Goal: Information Seeking & Learning: Learn about a topic

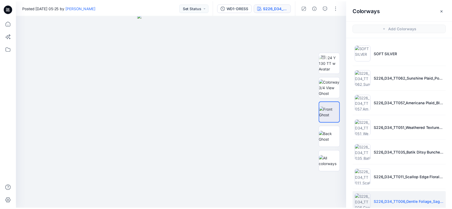
scroll to position [11, 0]
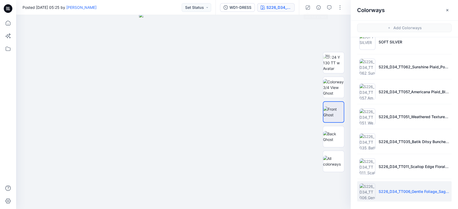
click at [309, 7] on icon "button" at bounding box center [308, 7] width 4 height 4
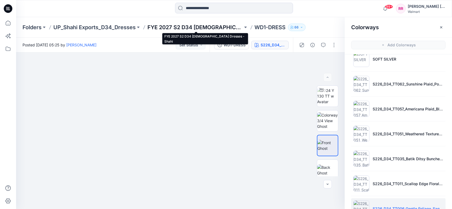
click at [182, 26] on p "FYE 2027 S2 D34 [DEMOGRAPHIC_DATA] Dresses - Shahi" at bounding box center [196, 28] width 96 height 8
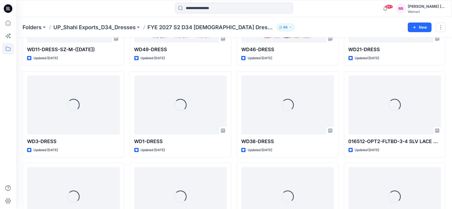
scroll to position [254, 0]
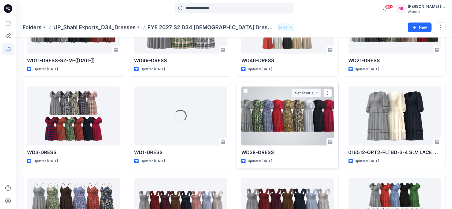
click at [257, 113] on div at bounding box center [288, 116] width 93 height 59
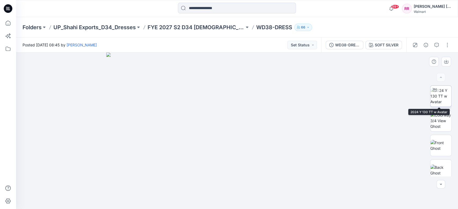
click at [443, 97] on img at bounding box center [440, 96] width 21 height 17
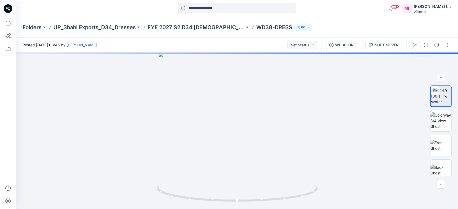
click at [415, 46] on icon "button" at bounding box center [415, 45] width 4 height 4
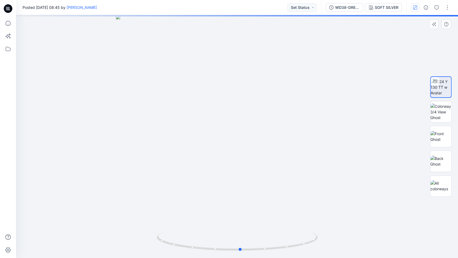
drag, startPoint x: 242, startPoint y: 172, endPoint x: 245, endPoint y: 139, distance: 32.9
click at [245, 139] on div at bounding box center [237, 136] width 442 height 243
drag, startPoint x: 242, startPoint y: 169, endPoint x: 239, endPoint y: 127, distance: 42.3
click at [239, 127] on img at bounding box center [237, 85] width 382 height 346
drag, startPoint x: 236, startPoint y: 154, endPoint x: 234, endPoint y: 125, distance: 29.6
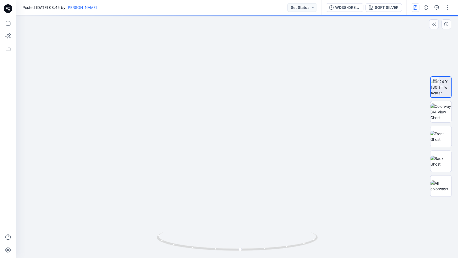
click at [234, 125] on img at bounding box center [237, 101] width 313 height 313
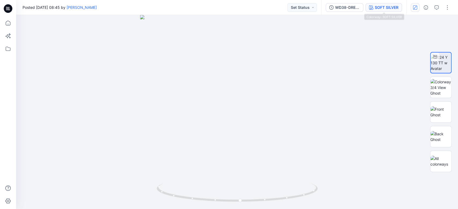
click at [378, 5] on div "SOFT SILVER" at bounding box center [387, 8] width 24 height 6
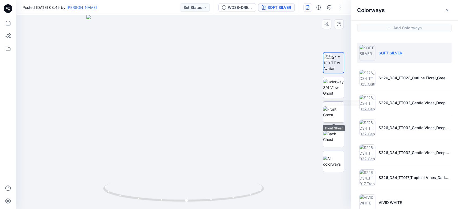
drag, startPoint x: 332, startPoint y: 105, endPoint x: 328, endPoint y: 107, distance: 4.9
click at [332, 107] on img at bounding box center [333, 112] width 21 height 11
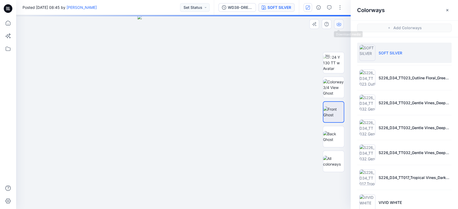
click at [339, 25] on icon "button" at bounding box center [339, 24] width 4 height 4
click at [329, 133] on img at bounding box center [333, 136] width 21 height 11
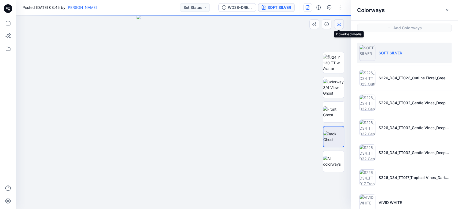
click at [339, 23] on icon "button" at bounding box center [339, 24] width 4 height 4
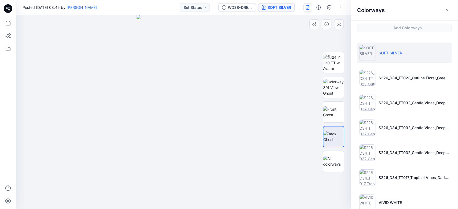
click at [255, 93] on div at bounding box center [183, 112] width 335 height 194
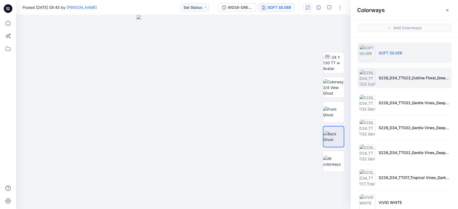
click at [399, 78] on p "S226_D34_TT023_Outline Floral_Green Notes_32cm" at bounding box center [414, 78] width 71 height 6
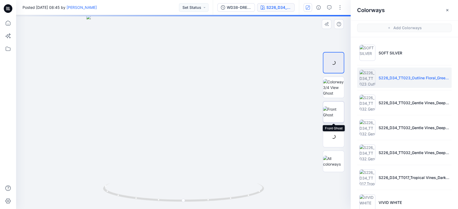
click at [337, 112] on img at bounding box center [333, 112] width 21 height 11
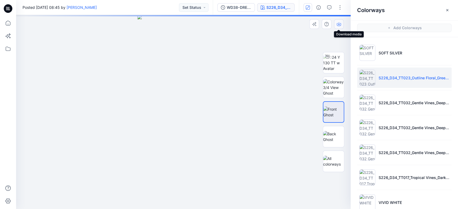
click at [339, 26] on icon "button" at bounding box center [339, 24] width 4 height 4
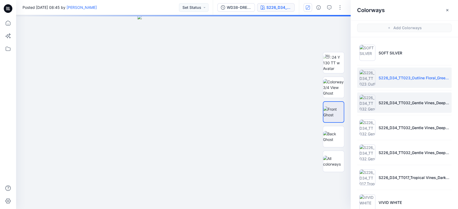
click at [396, 107] on li "S226_D34_TT032_Gentle Vines_Deep Indigo_32cm" at bounding box center [404, 103] width 94 height 20
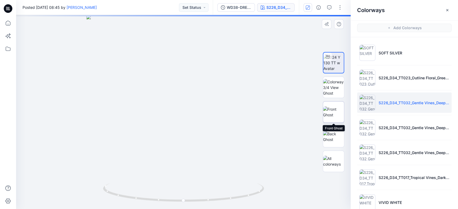
click at [332, 113] on img at bounding box center [333, 112] width 21 height 11
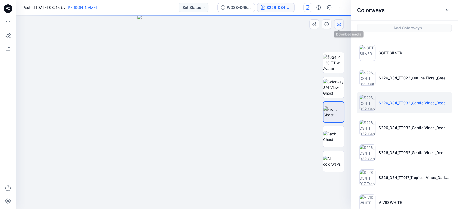
click at [341, 23] on button "button" at bounding box center [339, 24] width 10 height 10
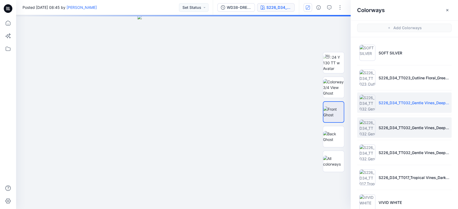
click at [389, 120] on li "S226_D34_TT032_Gentle Vines_Deep Indigo_32cm 1" at bounding box center [404, 128] width 94 height 20
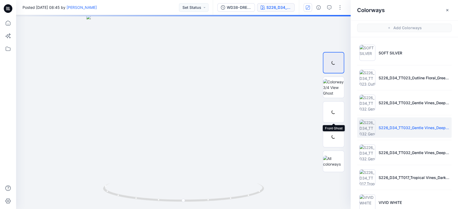
click at [336, 111] on div at bounding box center [333, 111] width 21 height 21
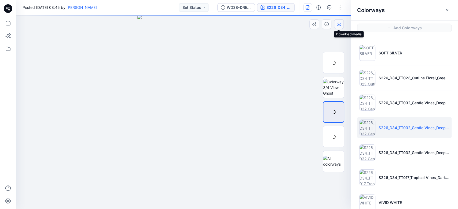
click at [339, 24] on icon "button" at bounding box center [339, 24] width 4 height 4
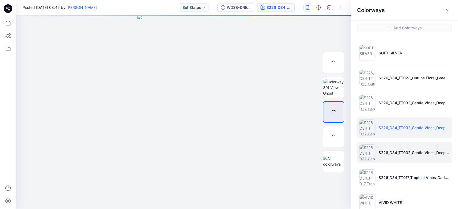
click at [395, 147] on li "S226_D34_TT032_Gentle Vines_Deep Indigo_32cm 2" at bounding box center [404, 152] width 94 height 20
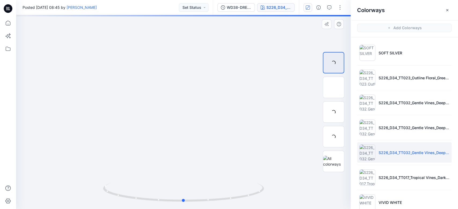
click at [278, 114] on div at bounding box center [183, 112] width 335 height 194
click at [334, 112] on div at bounding box center [333, 111] width 21 height 21
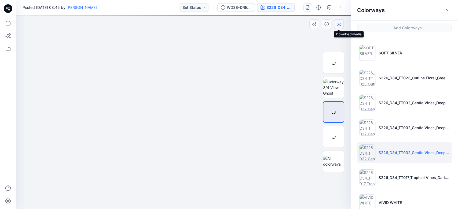
click at [339, 24] on icon "button" at bounding box center [339, 23] width 2 height 3
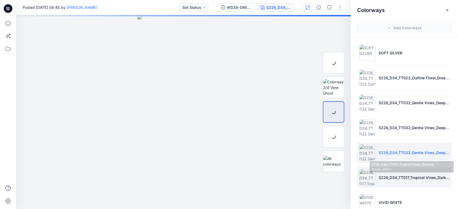
click at [402, 180] on p "S226_D34_TT017_Tropical Vines_Darkest Brown_64cm" at bounding box center [414, 178] width 71 height 6
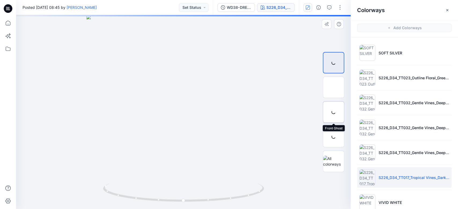
click at [337, 113] on div at bounding box center [333, 111] width 21 height 21
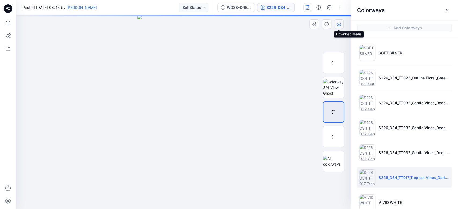
click at [339, 23] on icon "button" at bounding box center [339, 23] width 2 height 3
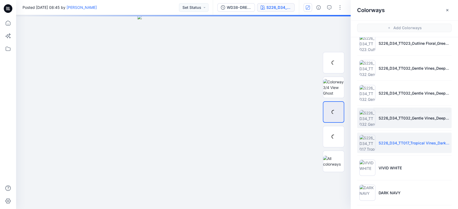
scroll to position [61, 0]
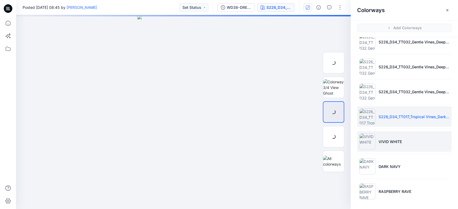
click at [388, 141] on p "VIVID WHITE" at bounding box center [390, 142] width 23 height 6
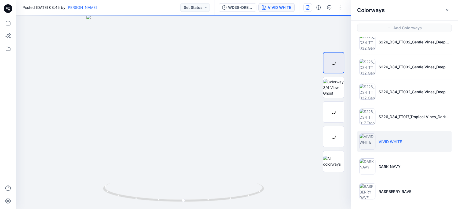
click at [427, 145] on li "VIVID WHITE" at bounding box center [404, 141] width 94 height 20
click at [337, 112] on div at bounding box center [333, 111] width 21 height 21
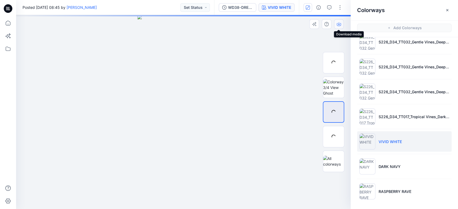
click at [339, 24] on icon "button" at bounding box center [339, 24] width 4 height 4
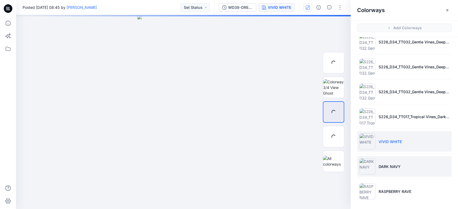
click at [389, 167] on p "DARK NAVY" at bounding box center [390, 167] width 22 height 6
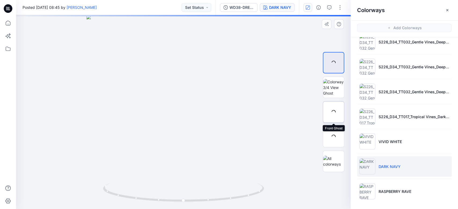
click at [337, 113] on div at bounding box center [333, 111] width 21 height 21
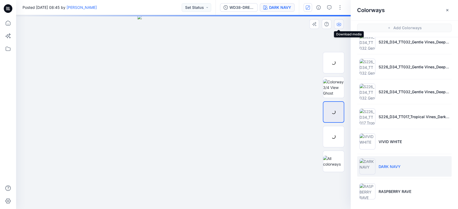
click at [340, 23] on icon "button" at bounding box center [339, 24] width 4 height 4
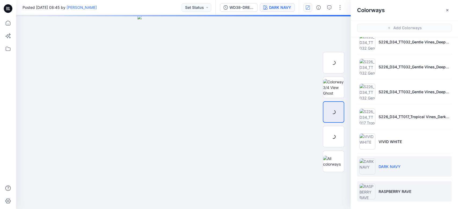
click at [395, 186] on li "RASPBERRY RAVE" at bounding box center [404, 191] width 94 height 20
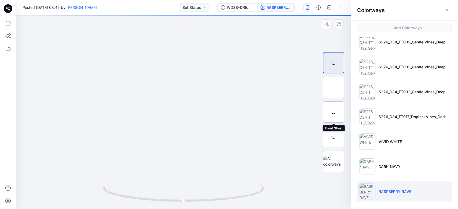
click at [338, 115] on div at bounding box center [333, 111] width 21 height 21
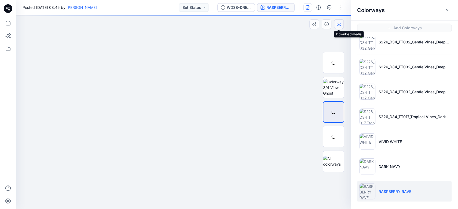
click at [338, 25] on icon "button" at bounding box center [339, 24] width 4 height 4
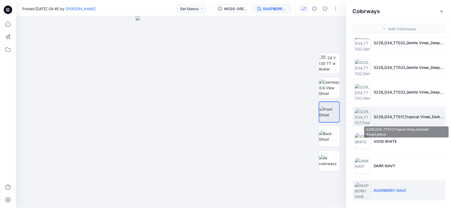
scroll to position [0, 0]
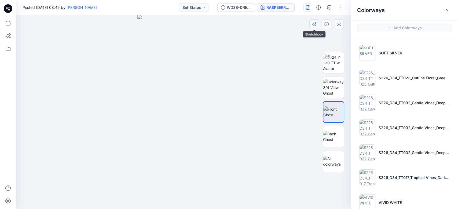
click at [309, 27] on div at bounding box center [327, 24] width 37 height 10
click at [315, 28] on button "button" at bounding box center [314, 24] width 10 height 10
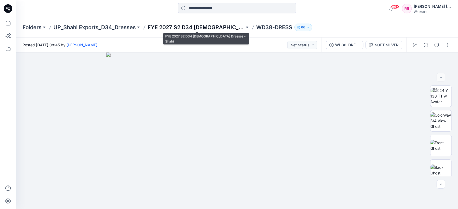
click at [186, 27] on p "FYE 2027 S2 D34 [DEMOGRAPHIC_DATA] Dresses - Shahi" at bounding box center [196, 28] width 97 height 8
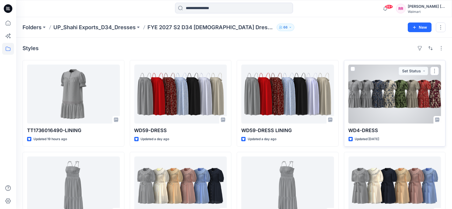
drag, startPoint x: 420, startPoint y: 118, endPoint x: 354, endPoint y: 68, distance: 82.6
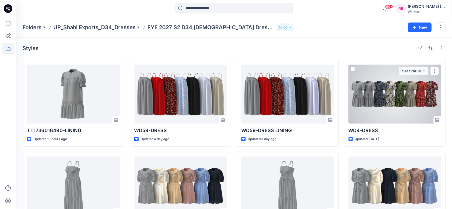
drag, startPoint x: 354, startPoint y: 68, endPoint x: 381, endPoint y: 47, distance: 33.5
click at [381, 47] on div "Styles" at bounding box center [234, 48] width 423 height 9
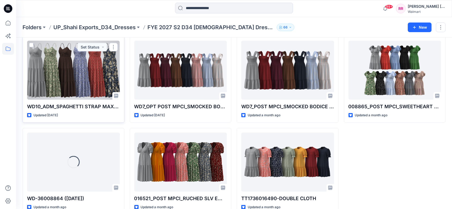
scroll to position [403, 0]
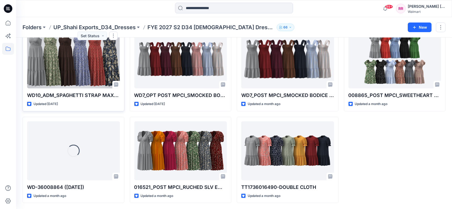
click at [95, 72] on div at bounding box center [73, 59] width 93 height 59
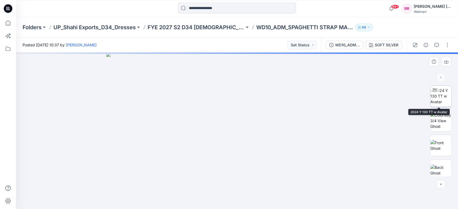
click at [436, 94] on img at bounding box center [440, 96] width 21 height 17
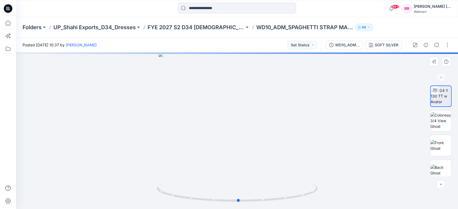
drag, startPoint x: 279, startPoint y: 138, endPoint x: 281, endPoint y: 113, distance: 25.6
drag, startPoint x: 281, startPoint y: 113, endPoint x: 268, endPoint y: 133, distance: 24.0
click at [268, 133] on div at bounding box center [237, 131] width 442 height 157
click at [417, 46] on button "button" at bounding box center [415, 45] width 9 height 9
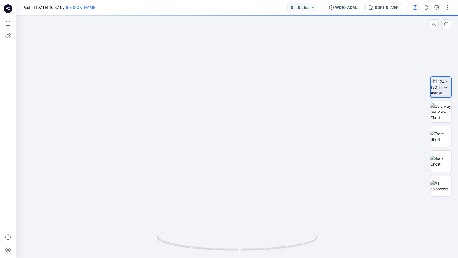
drag, startPoint x: 258, startPoint y: 168, endPoint x: 255, endPoint y: 71, distance: 97.2
click at [255, 71] on img at bounding box center [237, 101] width 313 height 313
drag, startPoint x: 240, startPoint y: 179, endPoint x: 242, endPoint y: 166, distance: 13.1
click at [242, 167] on img at bounding box center [237, 101] width 313 height 313
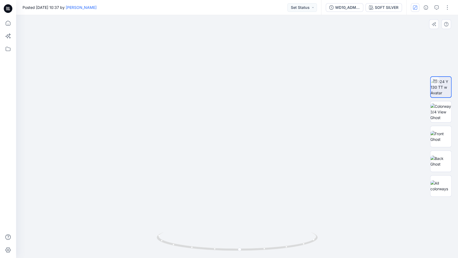
click at [381, 115] on img at bounding box center [237, 101] width 313 height 313
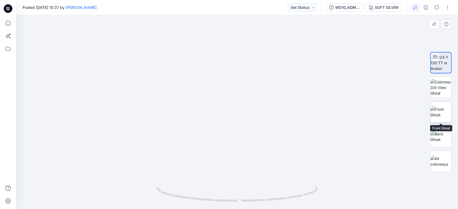
click at [447, 107] on img at bounding box center [440, 112] width 21 height 11
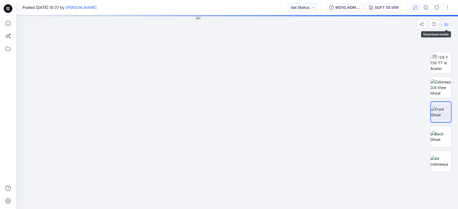
click at [450, 25] on button "button" at bounding box center [446, 24] width 10 height 10
click at [440, 131] on img at bounding box center [440, 136] width 21 height 11
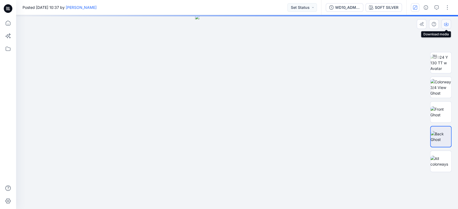
click at [447, 22] on icon "button" at bounding box center [446, 24] width 4 height 4
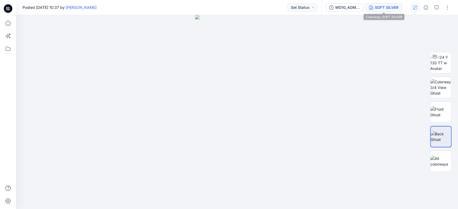
click at [372, 9] on icon "button" at bounding box center [371, 7] width 4 height 4
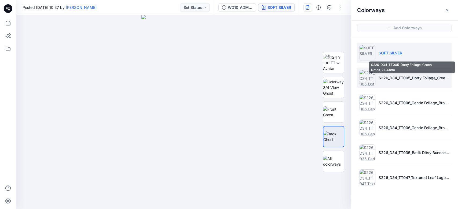
click at [393, 76] on p "S226_D34_TT005_Dotty Foliage_Green Notes_21.33cm" at bounding box center [414, 78] width 71 height 6
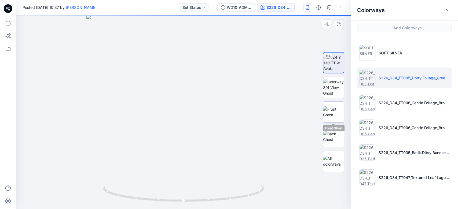
click at [331, 117] on img at bounding box center [333, 112] width 21 height 11
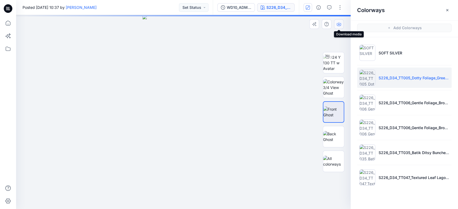
click at [341, 23] on button "button" at bounding box center [339, 24] width 10 height 10
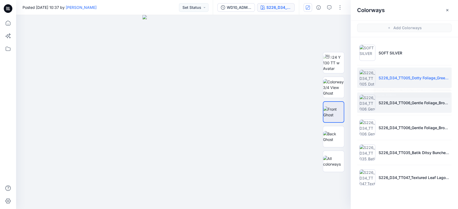
click at [399, 108] on li "S226_D34_TT006_Gentle Foliage_Brown Cocoa_9.14cm" at bounding box center [404, 103] width 94 height 20
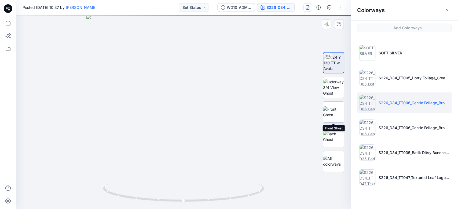
click at [334, 110] on img at bounding box center [333, 112] width 21 height 11
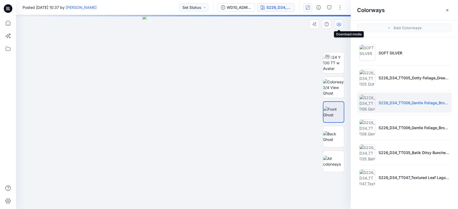
click at [341, 25] on icon "button" at bounding box center [339, 24] width 4 height 3
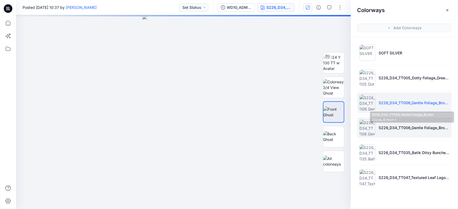
click at [412, 126] on p "S226_D34_TT006_Gentle Foliage_Brown Cocoa_9.14cm 1" at bounding box center [414, 128] width 71 height 6
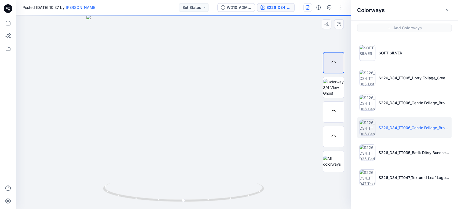
drag, startPoint x: 286, startPoint y: 108, endPoint x: 283, endPoint y: 107, distance: 3.1
click at [283, 107] on div at bounding box center [183, 112] width 335 height 194
click at [333, 109] on div at bounding box center [333, 111] width 21 height 21
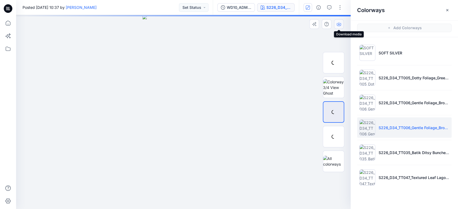
click at [340, 25] on icon "button" at bounding box center [339, 24] width 4 height 4
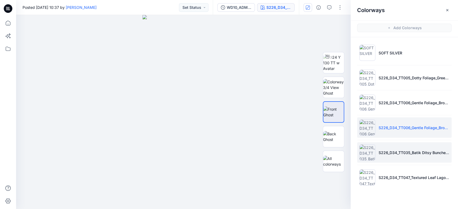
click at [388, 149] on li "S226_D34_TT035_Batik Ditsy Bunches_Rustic Red_7.11cm" at bounding box center [404, 152] width 94 height 20
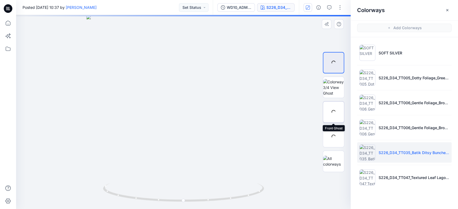
click at [335, 116] on div at bounding box center [333, 111] width 21 height 21
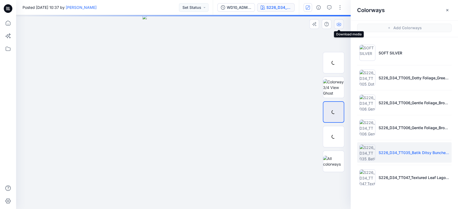
click at [340, 26] on button "button" at bounding box center [339, 24] width 10 height 10
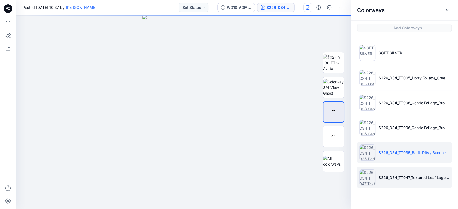
click at [391, 172] on li "S226_D34_TT047_Textured Leaf Lagoon_Blue Glory_32cm" at bounding box center [404, 177] width 94 height 20
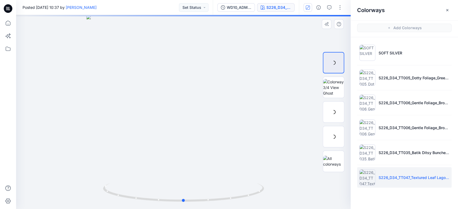
click at [273, 106] on div at bounding box center [183, 112] width 335 height 194
click at [336, 115] on div at bounding box center [333, 111] width 21 height 21
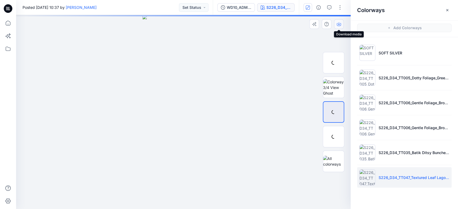
click at [339, 25] on icon "button" at bounding box center [339, 24] width 4 height 4
click at [277, 97] on div at bounding box center [183, 112] width 335 height 194
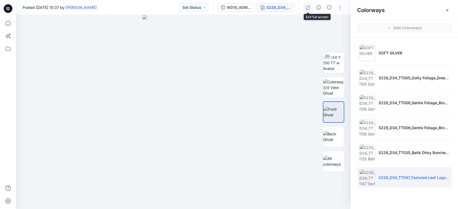
click at [309, 10] on button "button" at bounding box center [307, 7] width 9 height 9
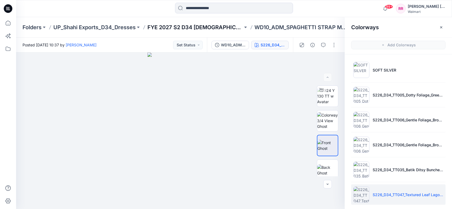
click at [177, 26] on p "FYE 2027 S2 D34 [DEMOGRAPHIC_DATA] Dresses - Shahi" at bounding box center [196, 28] width 96 height 8
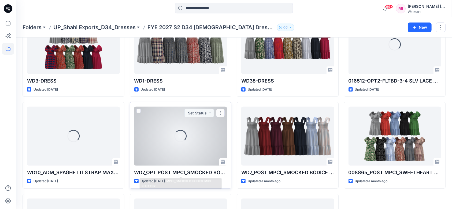
scroll to position [397, 0]
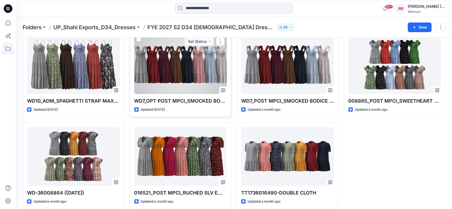
click at [173, 72] on div at bounding box center [180, 64] width 93 height 59
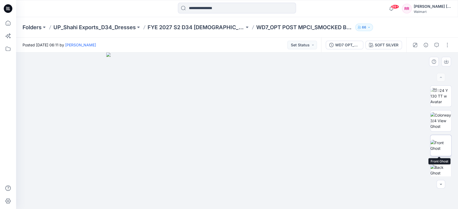
click at [440, 144] on img at bounding box center [440, 145] width 21 height 11
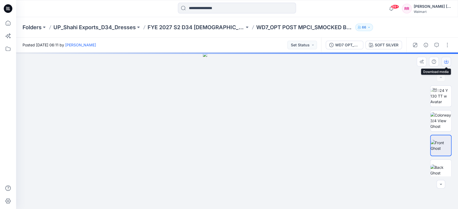
click at [447, 60] on icon "button" at bounding box center [446, 62] width 4 height 4
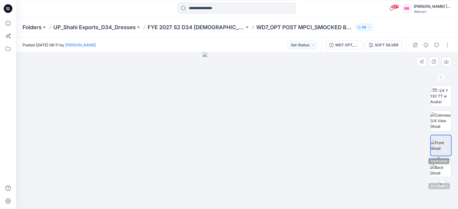
click at [443, 165] on img at bounding box center [440, 170] width 21 height 11
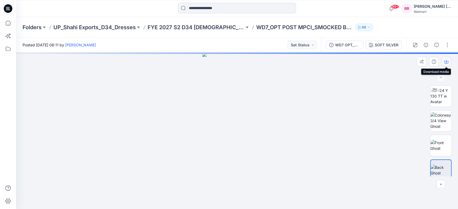
click at [449, 62] on button "button" at bounding box center [446, 62] width 10 height 10
click at [437, 93] on img at bounding box center [440, 96] width 21 height 17
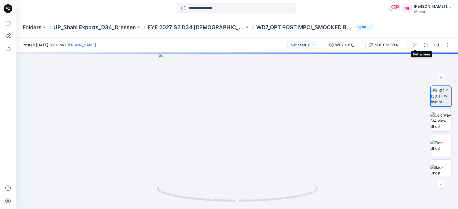
click at [416, 44] on icon "button" at bounding box center [415, 45] width 4 height 4
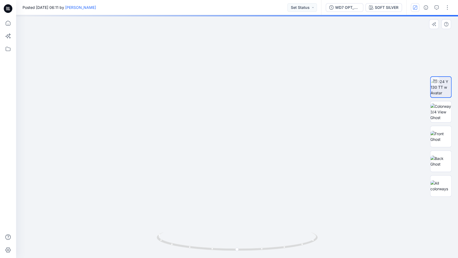
drag, startPoint x: 248, startPoint y: 168, endPoint x: 247, endPoint y: 109, distance: 58.2
click at [248, 109] on img at bounding box center [237, 101] width 313 height 313
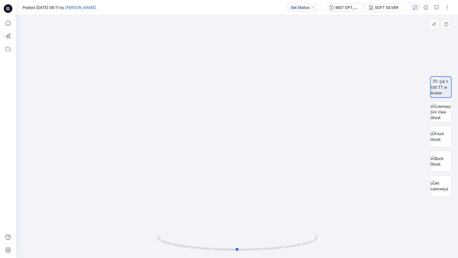
click at [297, 209] on img at bounding box center [237, 245] width 161 height 26
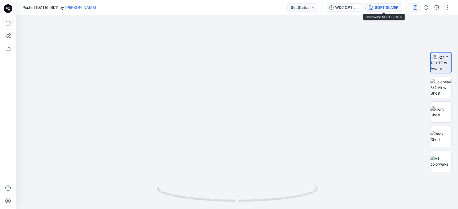
click at [388, 6] on div "SOFT SILVER" at bounding box center [387, 8] width 24 height 6
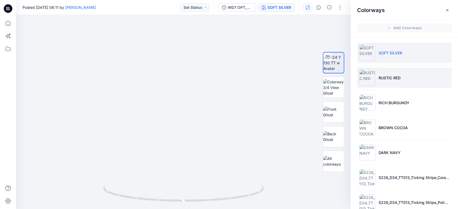
click at [410, 81] on li "RUSTIC RED" at bounding box center [404, 78] width 94 height 20
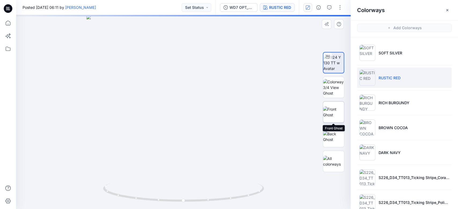
click at [330, 115] on img at bounding box center [333, 112] width 21 height 11
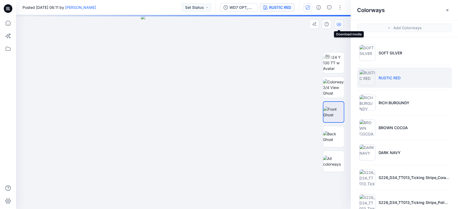
click at [339, 23] on icon "button" at bounding box center [339, 24] width 4 height 4
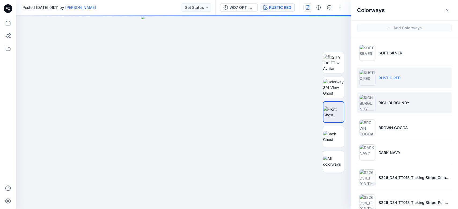
click at [382, 97] on li "RICH BURGUNDY" at bounding box center [404, 103] width 94 height 20
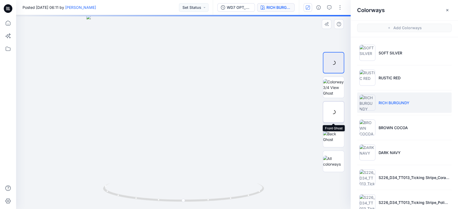
click at [337, 113] on div at bounding box center [333, 111] width 21 height 21
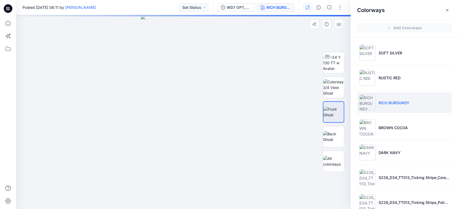
click at [281, 54] on div at bounding box center [183, 112] width 335 height 194
click at [340, 25] on icon "button" at bounding box center [339, 24] width 4 height 4
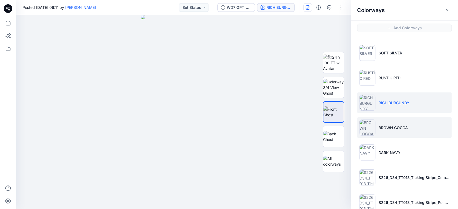
click at [392, 130] on p "BROWN COCOA" at bounding box center [393, 128] width 29 height 6
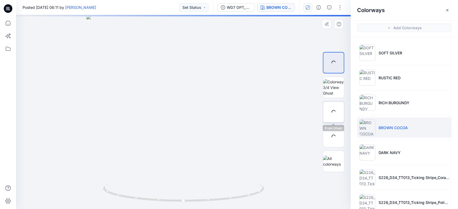
click at [338, 108] on div at bounding box center [333, 111] width 21 height 21
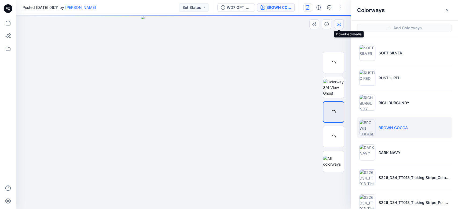
click at [340, 24] on icon "button" at bounding box center [339, 24] width 4 height 4
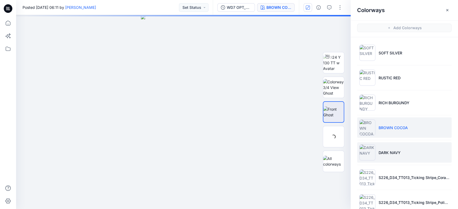
click at [397, 146] on li "DARK NAVY" at bounding box center [404, 152] width 94 height 20
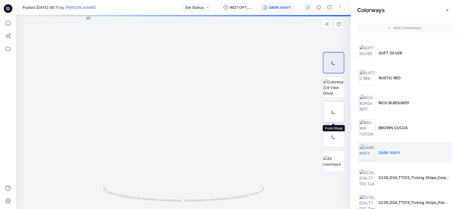
click at [332, 111] on div at bounding box center [333, 111] width 21 height 21
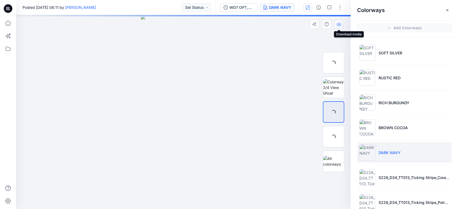
click at [338, 23] on icon "button" at bounding box center [339, 24] width 4 height 4
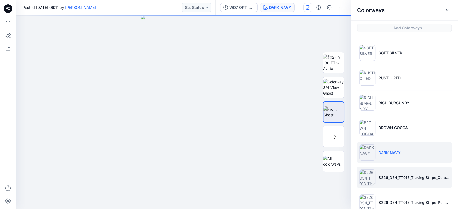
click at [400, 181] on li "S226_D34_TT013_Ticking Stripe_Coral Splash_8cm" at bounding box center [404, 177] width 94 height 20
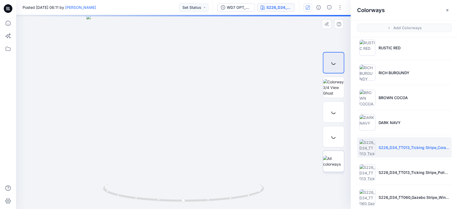
scroll to position [36, 0]
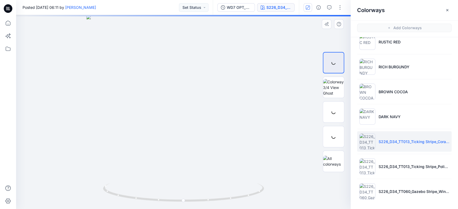
click at [293, 182] on div at bounding box center [183, 112] width 335 height 194
click at [337, 116] on div at bounding box center [333, 111] width 21 height 21
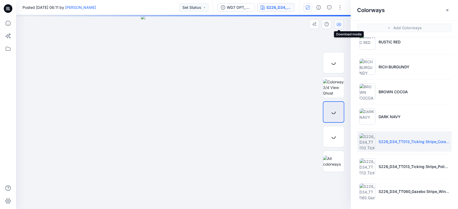
click at [342, 24] on button "button" at bounding box center [339, 24] width 10 height 10
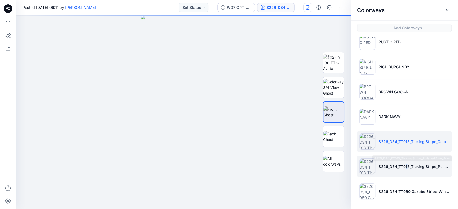
click at [403, 166] on p "S226_D34_TT013_Ticking Stripe_Polished Blue_8cm" at bounding box center [414, 167] width 71 height 6
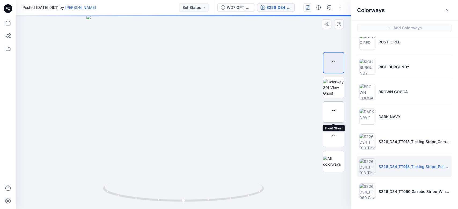
click at [339, 111] on div at bounding box center [333, 111] width 21 height 21
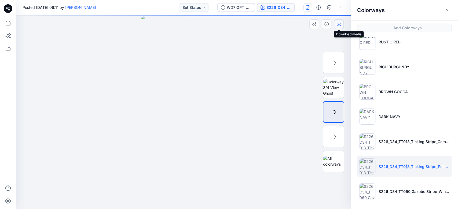
click at [340, 24] on icon "button" at bounding box center [339, 24] width 4 height 4
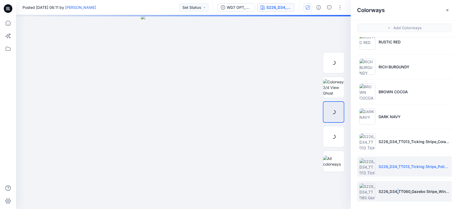
click at [394, 186] on li "S226_D34_TT060_Gazebo Stripe_Winter White_7.11cm" at bounding box center [404, 191] width 94 height 20
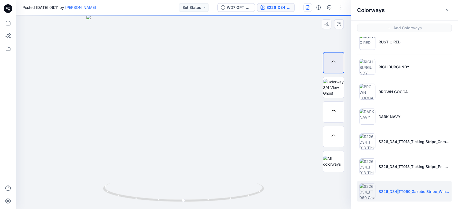
click at [325, 183] on div at bounding box center [183, 112] width 335 height 194
click at [331, 111] on div at bounding box center [333, 111] width 21 height 21
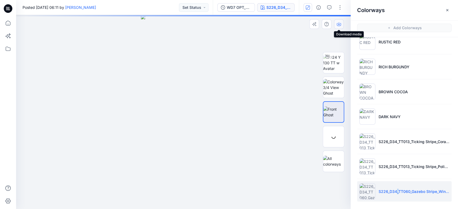
click at [336, 28] on button "button" at bounding box center [339, 24] width 10 height 10
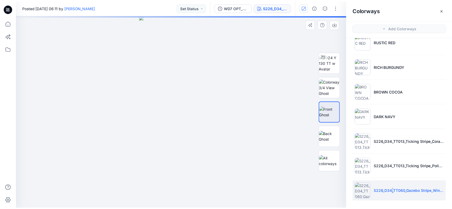
scroll to position [0, 0]
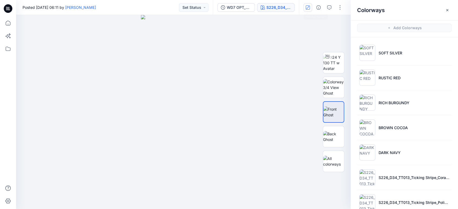
click at [305, 6] on button "button" at bounding box center [307, 7] width 9 height 9
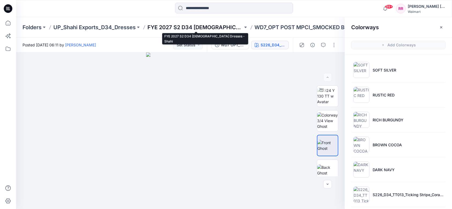
click at [202, 28] on p "FYE 2027 S2 D34 [DEMOGRAPHIC_DATA] Dresses - Shahi" at bounding box center [196, 28] width 96 height 8
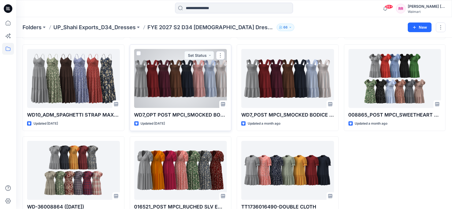
scroll to position [403, 0]
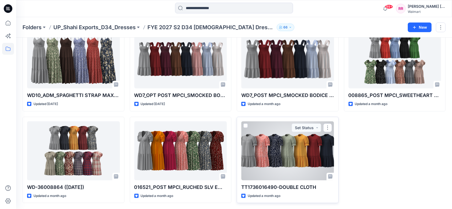
click at [295, 142] on div at bounding box center [288, 151] width 93 height 59
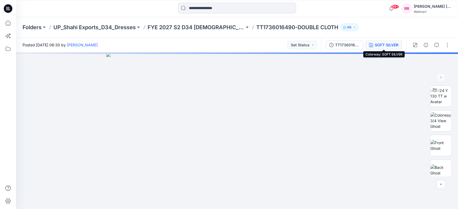
click at [382, 42] on div "SOFT SILVER" at bounding box center [387, 45] width 24 height 6
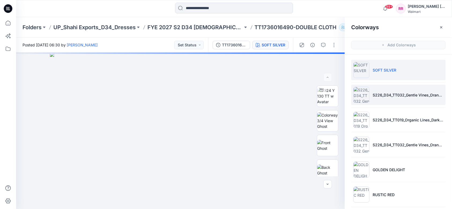
click at [393, 99] on li "S226_D34_TT032_Gentle Vines_Orange Lava_32cm" at bounding box center [399, 95] width 94 height 20
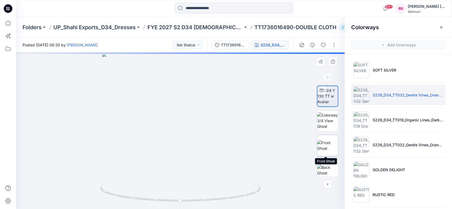
click at [326, 142] on img at bounding box center [327, 145] width 21 height 11
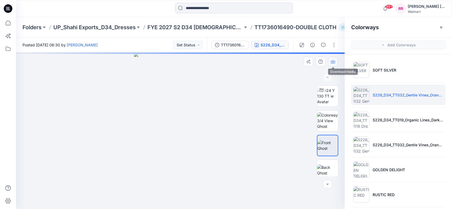
click at [336, 61] on button "button" at bounding box center [333, 62] width 10 height 10
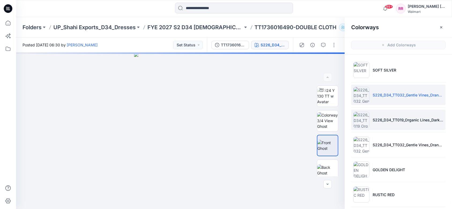
click at [373, 117] on p "S226_D34_TT019_Organic Lines_Dark Navy_32cm" at bounding box center [408, 120] width 71 height 6
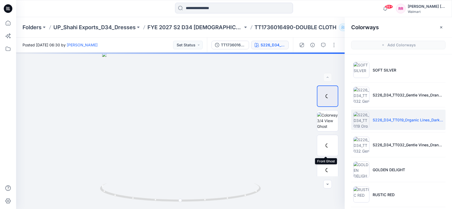
click at [328, 143] on div at bounding box center [327, 145] width 21 height 21
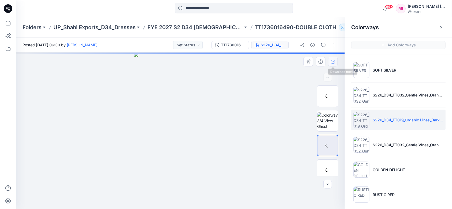
click at [335, 62] on icon "button" at bounding box center [333, 62] width 4 height 4
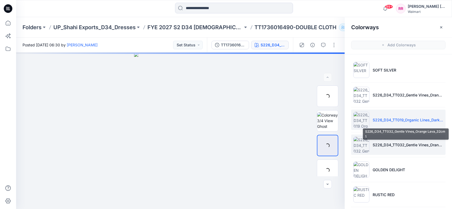
drag, startPoint x: 382, startPoint y: 142, endPoint x: 362, endPoint y: 146, distance: 20.2
click at [382, 142] on p "S226_D34_TT032_Gentle Vines_Orange Lava_32cm 1" at bounding box center [408, 145] width 71 height 6
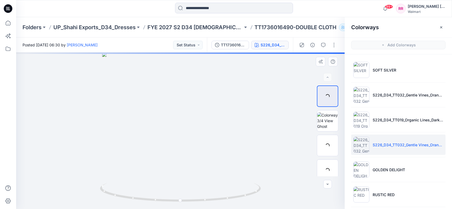
drag, startPoint x: 342, startPoint y: 148, endPoint x: 290, endPoint y: 156, distance: 52.6
click at [282, 152] on div at bounding box center [180, 131] width 329 height 157
click at [328, 145] on div at bounding box center [327, 145] width 21 height 21
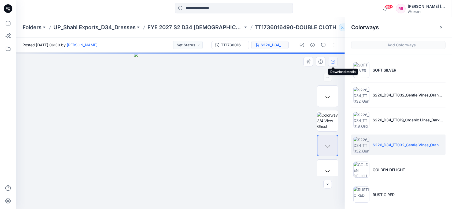
click at [332, 62] on icon "button" at bounding box center [333, 62] width 4 height 4
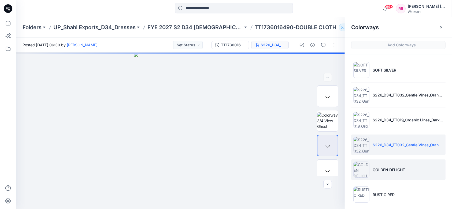
click at [378, 167] on p "GOLDEN DELIGHT" at bounding box center [389, 170] width 32 height 6
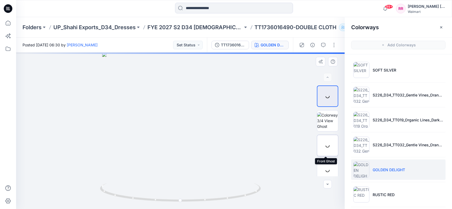
click at [326, 144] on div at bounding box center [327, 145] width 21 height 21
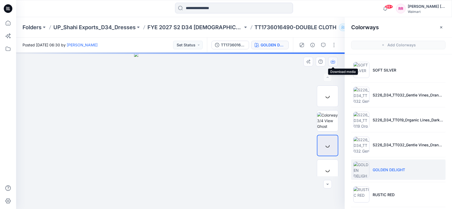
click at [335, 62] on icon "button" at bounding box center [333, 62] width 4 height 3
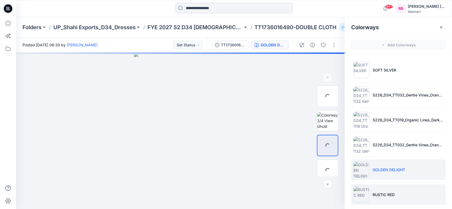
click at [393, 187] on li "RUSTIC RED" at bounding box center [399, 195] width 94 height 20
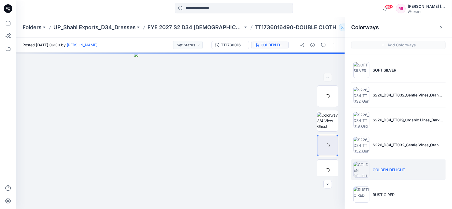
scroll to position [28, 0]
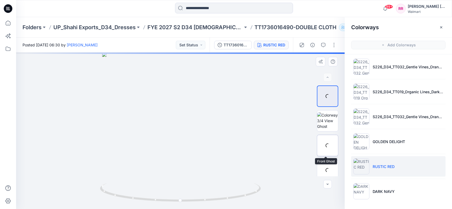
click at [328, 143] on div at bounding box center [327, 145] width 21 height 21
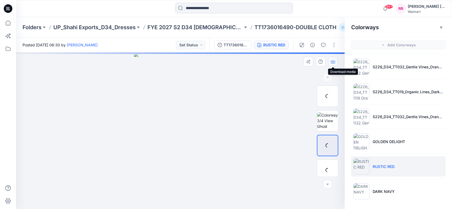
click at [335, 60] on icon "button" at bounding box center [333, 62] width 4 height 4
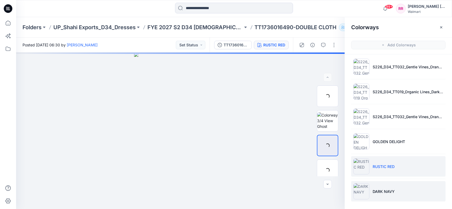
click at [384, 189] on p "DARK NAVY" at bounding box center [384, 192] width 22 height 6
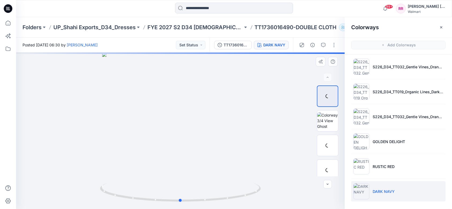
click at [272, 151] on div at bounding box center [180, 131] width 329 height 157
click at [330, 147] on div at bounding box center [327, 145] width 21 height 21
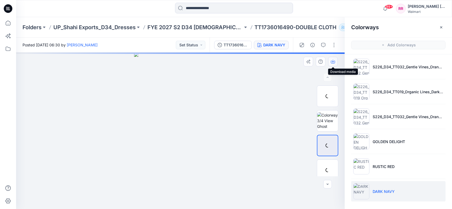
click at [335, 61] on icon "button" at bounding box center [333, 62] width 4 height 3
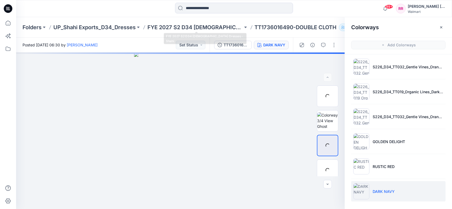
click at [200, 31] on div "Folders UP_Shahi Exports_D34_Dresses FYE 2027 S2 D34 [DEMOGRAPHIC_DATA] Dresses…" at bounding box center [234, 27] width 436 height 20
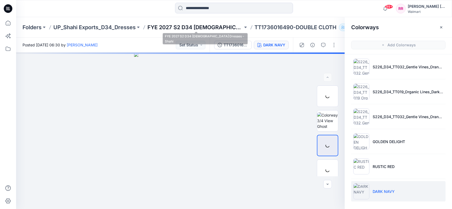
click at [197, 30] on p "FYE 2027 S2 D34 [DEMOGRAPHIC_DATA] Dresses - Shahi" at bounding box center [196, 28] width 96 height 8
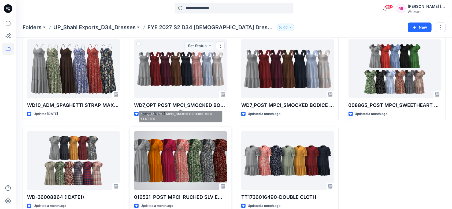
scroll to position [403, 0]
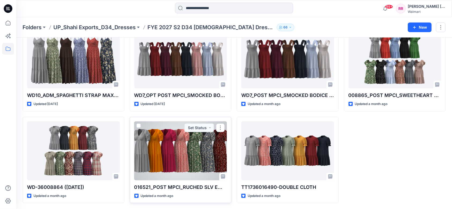
click at [165, 153] on div at bounding box center [180, 151] width 93 height 59
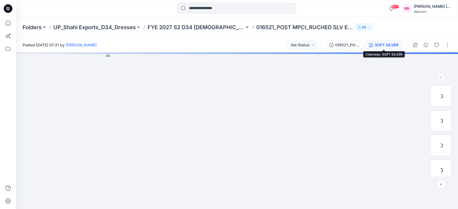
click at [379, 44] on div "SOFT SILVER" at bounding box center [387, 45] width 24 height 6
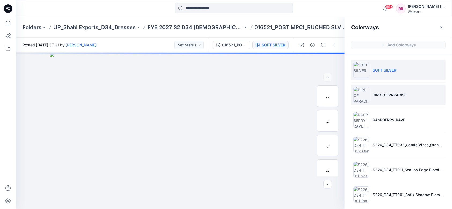
click at [390, 91] on li "BIRD OF PARADISE" at bounding box center [399, 95] width 94 height 20
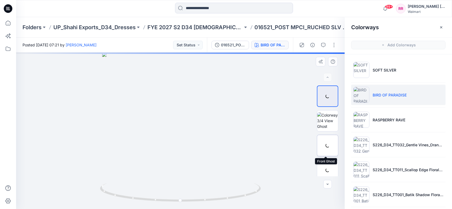
click at [328, 151] on div at bounding box center [327, 145] width 21 height 21
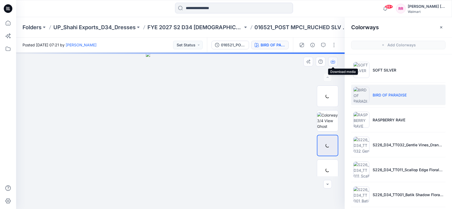
click at [334, 60] on icon "button" at bounding box center [333, 62] width 4 height 4
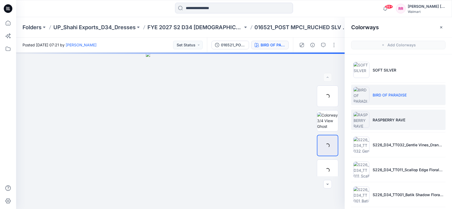
click at [374, 117] on li "RASPBERRY RAVE" at bounding box center [399, 120] width 94 height 20
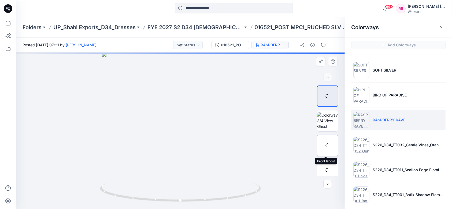
drag, startPoint x: 327, startPoint y: 147, endPoint x: 325, endPoint y: 138, distance: 8.6
click at [327, 147] on div at bounding box center [327, 145] width 21 height 21
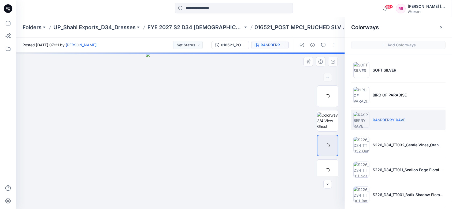
click at [267, 97] on div at bounding box center [180, 131] width 329 height 157
click at [331, 62] on button "button" at bounding box center [333, 62] width 10 height 10
click at [334, 58] on button "button" at bounding box center [333, 62] width 10 height 10
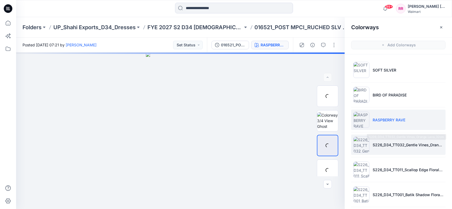
click at [390, 149] on li "S226_D34_TT032_Gentle Vines_Orange Lava_32cm" at bounding box center [399, 145] width 94 height 20
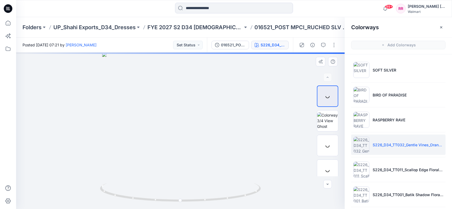
click at [258, 123] on div at bounding box center [180, 131] width 329 height 157
click at [322, 148] on div at bounding box center [327, 145] width 21 height 21
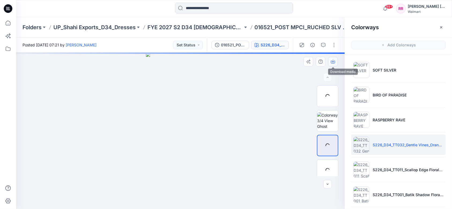
click at [334, 63] on icon "button" at bounding box center [333, 62] width 4 height 3
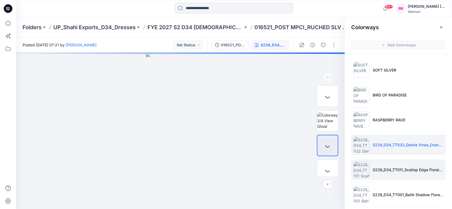
click at [385, 160] on li "S226_D34_TT011_Scallop Edge Floral_Green Notes_21.33cm" at bounding box center [399, 170] width 94 height 20
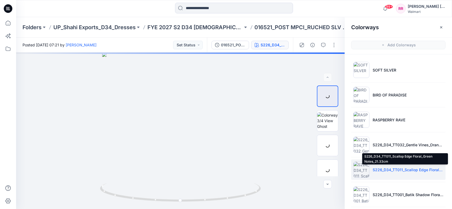
click at [379, 170] on p "S226_D34_TT011_Scallop Edge Floral_Green Notes_21.33cm" at bounding box center [408, 170] width 71 height 6
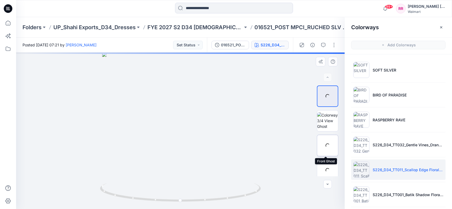
click at [324, 143] on div at bounding box center [327, 145] width 21 height 21
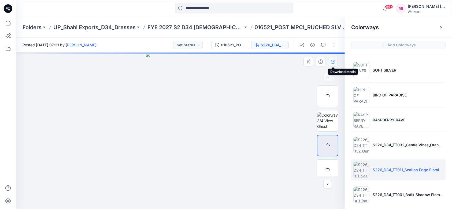
click at [335, 63] on icon "button" at bounding box center [333, 62] width 4 height 3
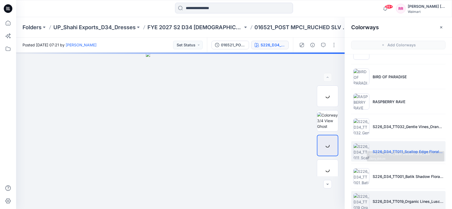
scroll to position [28, 0]
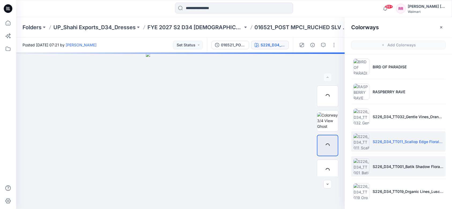
click at [388, 174] on li "S226_D34_TT001_Batik Shadow Floral_Blue Glory_64cm" at bounding box center [399, 166] width 94 height 20
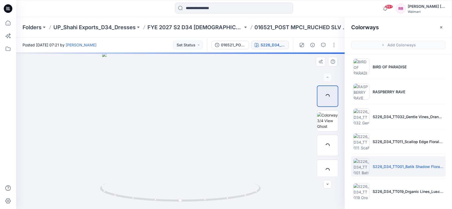
click at [276, 143] on div at bounding box center [180, 131] width 329 height 157
click at [325, 147] on div at bounding box center [327, 145] width 21 height 21
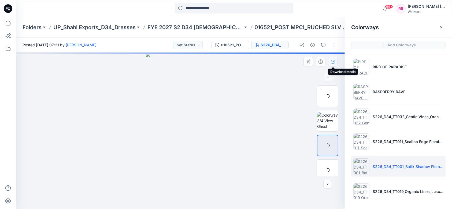
click at [336, 64] on button "button" at bounding box center [333, 62] width 10 height 10
click at [268, 107] on div at bounding box center [180, 131] width 329 height 157
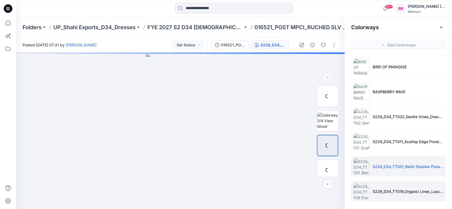
click at [398, 190] on p "S226_D34_TT019_Organic Lines_Luscious Merlot_32cm" at bounding box center [408, 192] width 71 height 6
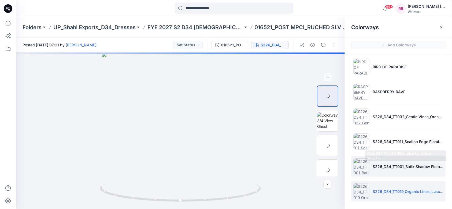
scroll to position [2, 0]
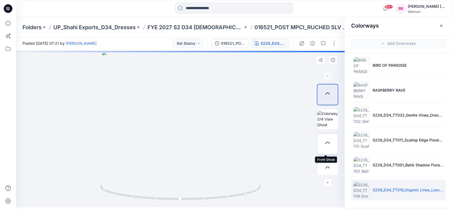
click at [327, 141] on div at bounding box center [327, 143] width 21 height 21
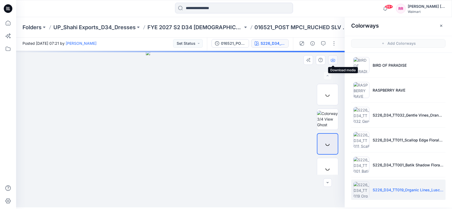
click at [334, 57] on button "button" at bounding box center [333, 60] width 10 height 10
